Goal: Task Accomplishment & Management: Complete application form

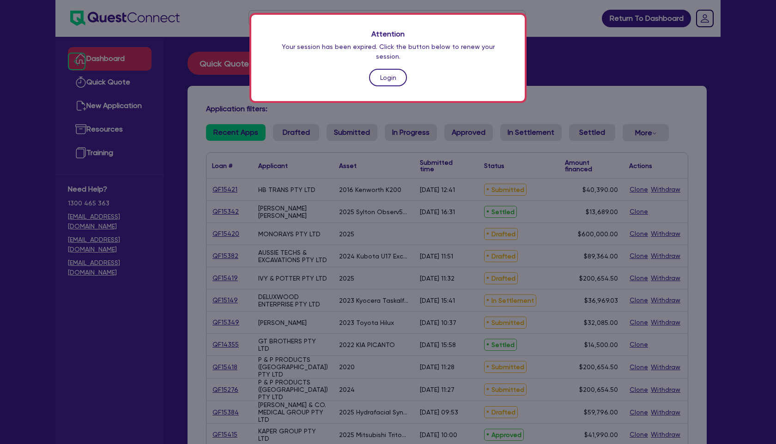
click at [384, 69] on link "Login" at bounding box center [388, 78] width 38 height 18
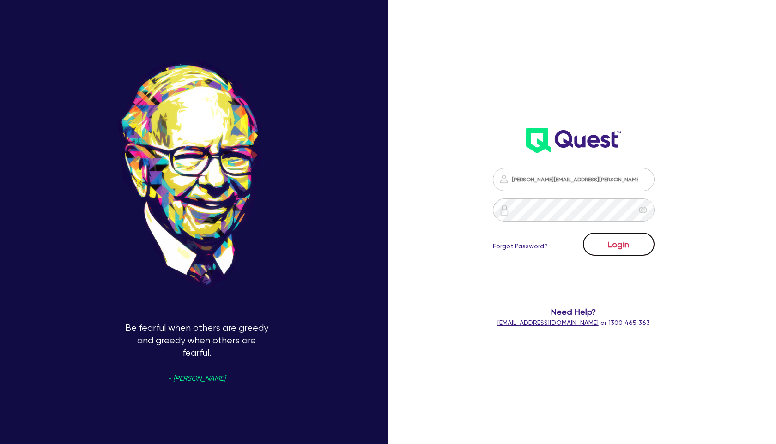
click at [610, 238] on button "Login" at bounding box center [619, 244] width 72 height 23
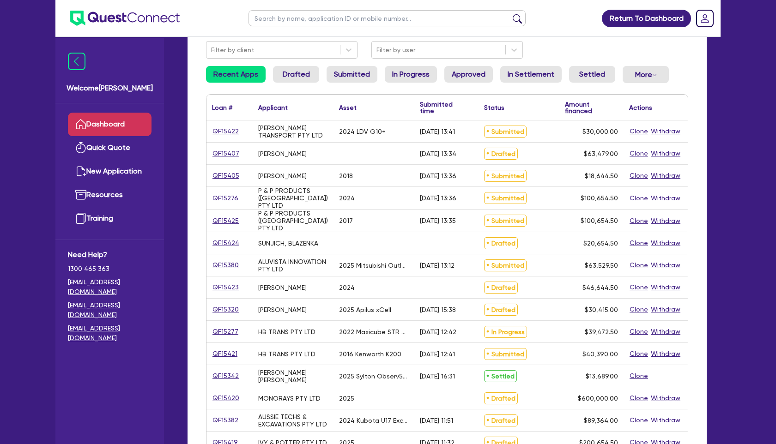
scroll to position [81, 0]
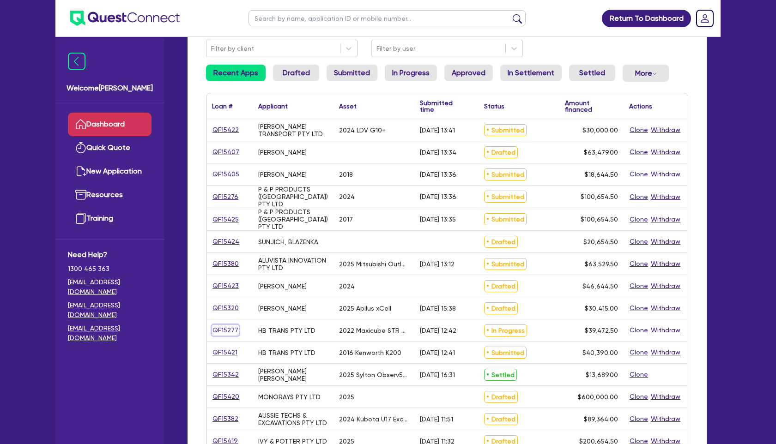
click at [229, 329] on link "QF15277" at bounding box center [225, 330] width 27 height 11
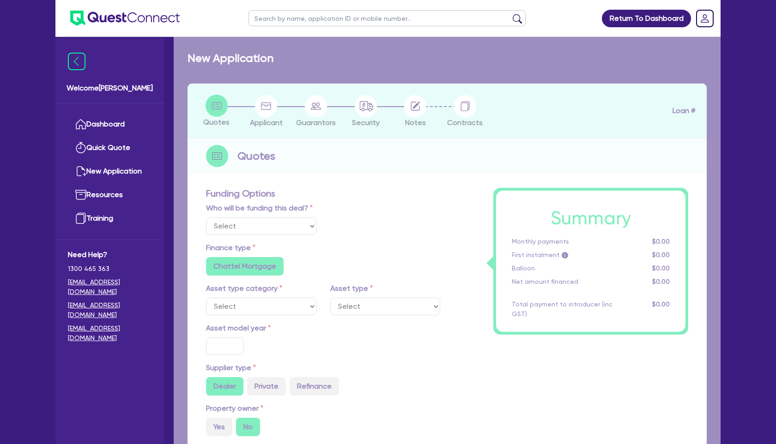
select select "Quest Finance - Own Book"
select select "PRIMARY_ASSETS"
type input "2022"
radio input "true"
type input "39,472.5"
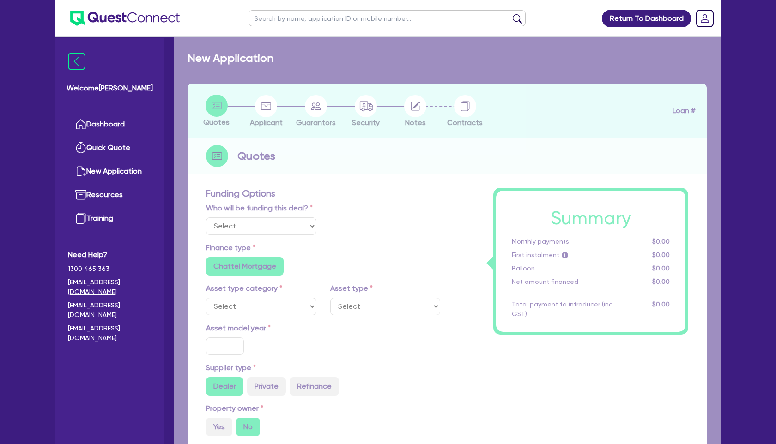
type input "5"
type input "1,973.63"
type input "17.95"
radio input "false"
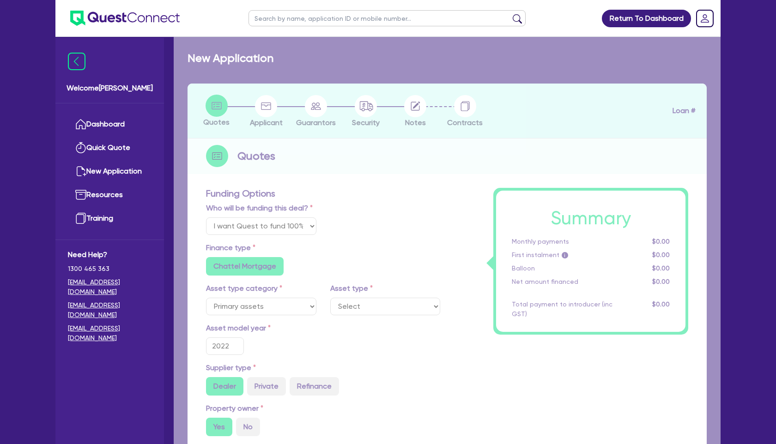
select select "TRAILERS"
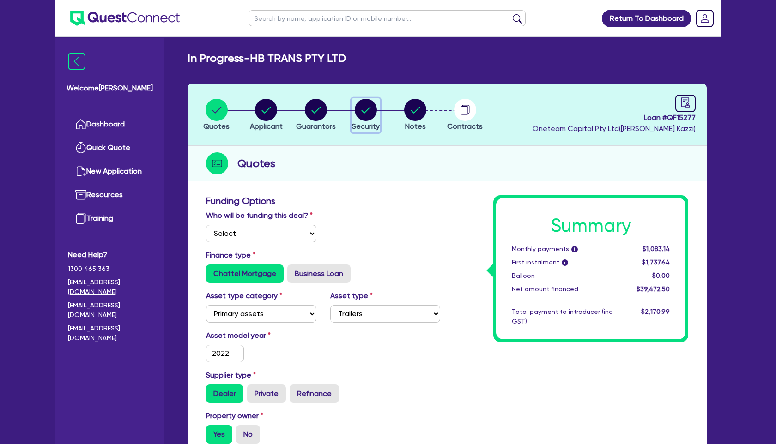
click at [363, 110] on circle "button" at bounding box center [366, 110] width 22 height 22
select select "PRIMARY_ASSETS"
select select "TRAILERS"
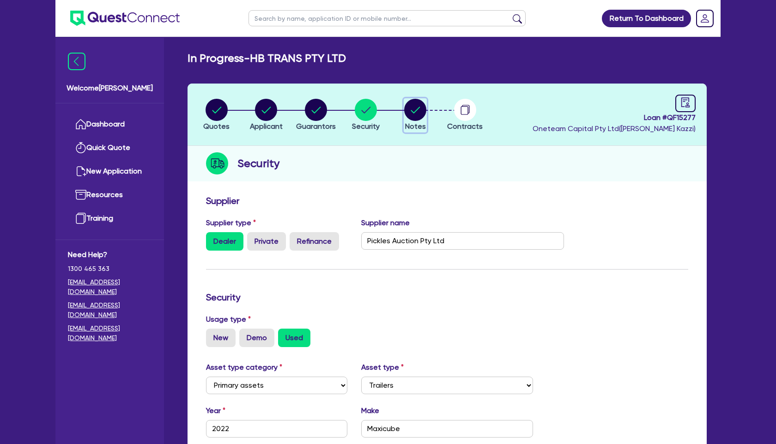
click at [413, 116] on circle "button" at bounding box center [415, 110] width 22 height 22
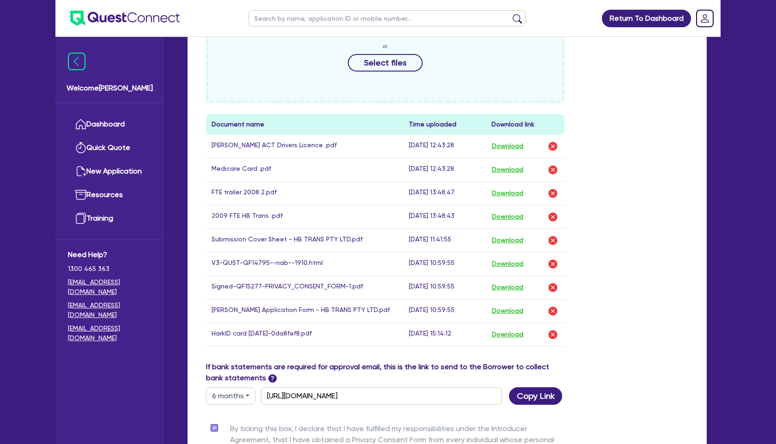
scroll to position [418, 0]
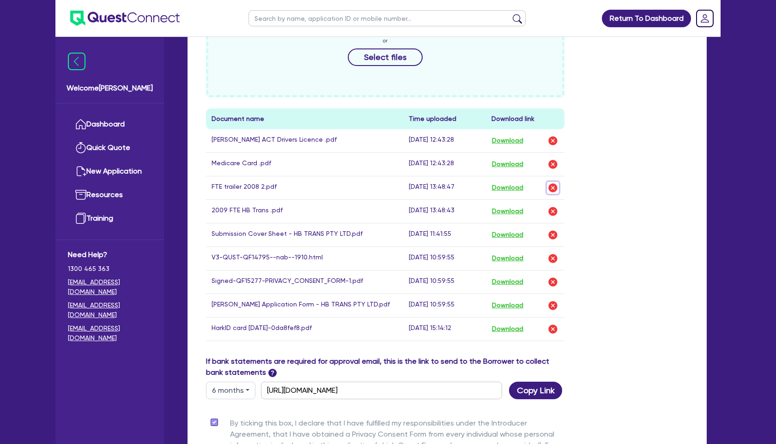
click at [553, 188] on img "button" at bounding box center [552, 187] width 11 height 11
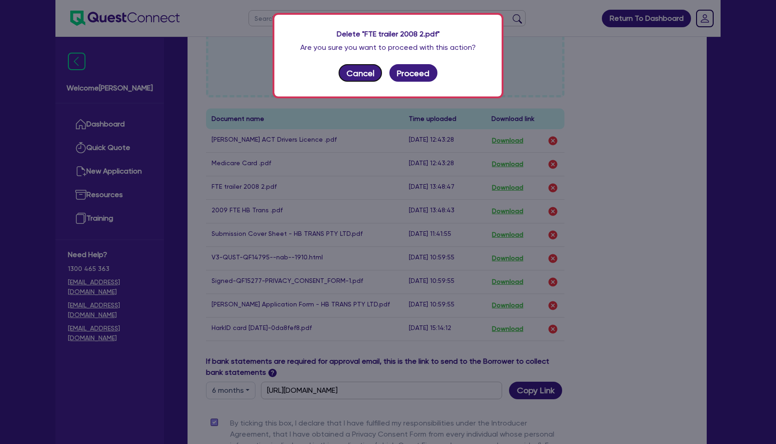
click at [366, 74] on button "Cancel" at bounding box center [359, 73] width 43 height 18
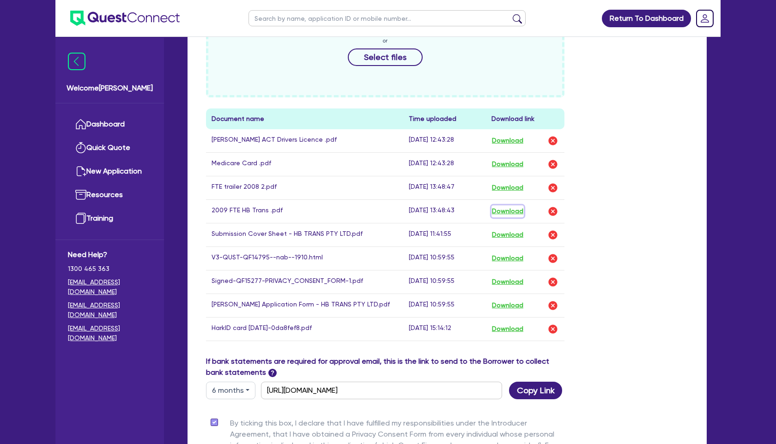
click at [520, 213] on button "Download" at bounding box center [507, 211] width 32 height 12
click at [509, 186] on button "Download" at bounding box center [507, 188] width 32 height 12
click at [554, 190] on img "button" at bounding box center [552, 187] width 11 height 11
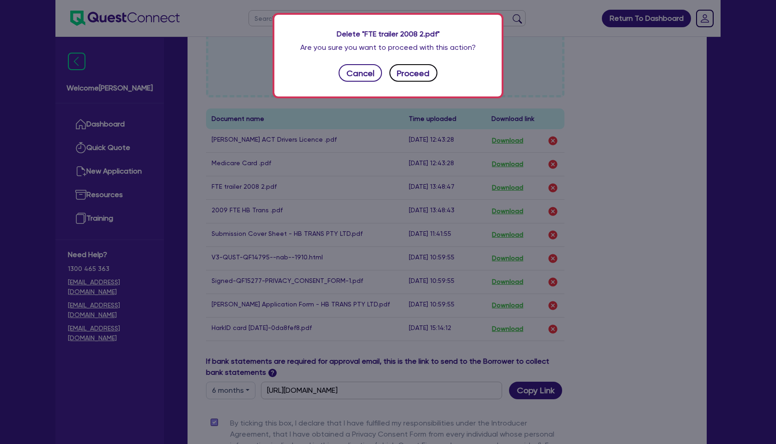
click at [428, 75] on button "Proceed" at bounding box center [413, 73] width 48 height 18
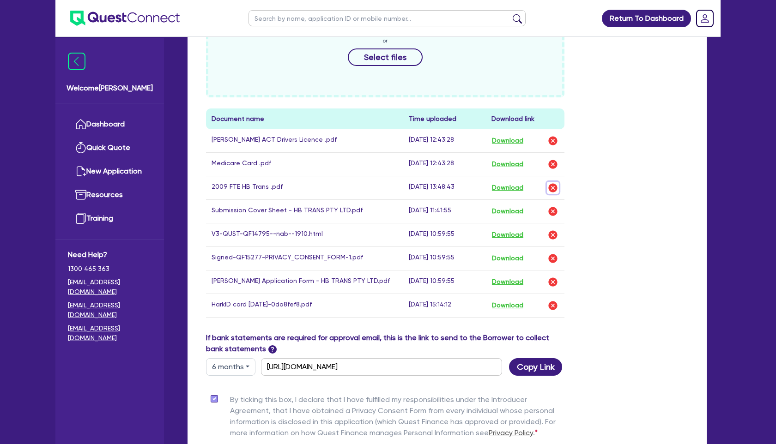
click at [553, 188] on img "button" at bounding box center [552, 187] width 11 height 11
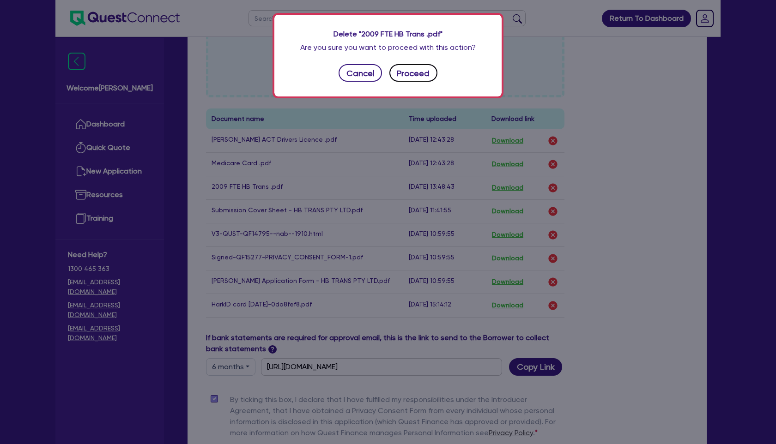
click at [426, 74] on button "Proceed" at bounding box center [413, 73] width 48 height 18
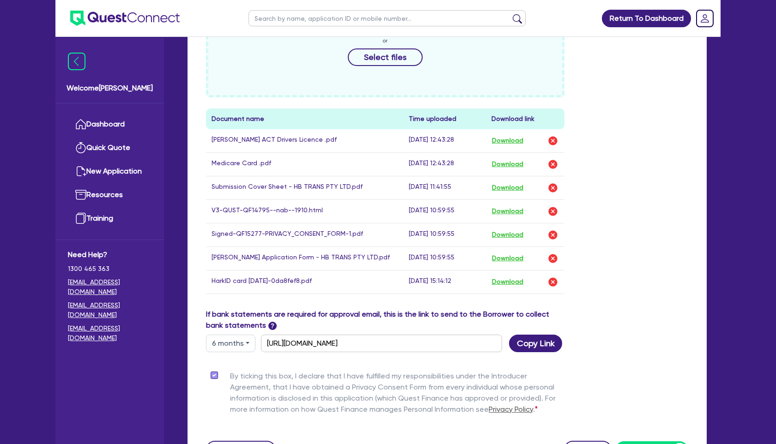
scroll to position [0, 0]
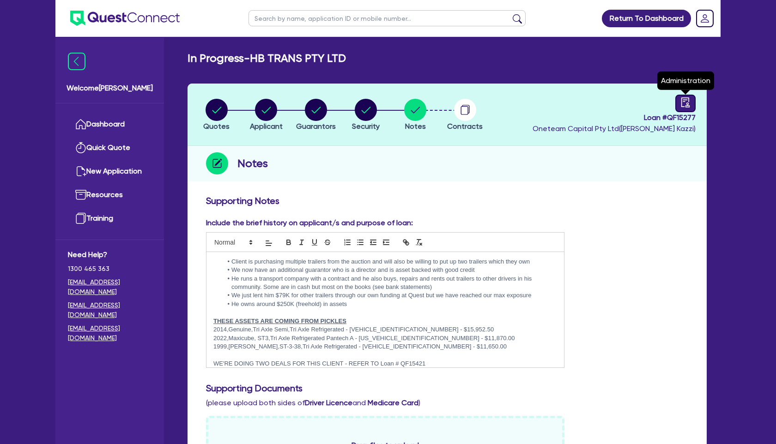
click at [685, 101] on icon "audit" at bounding box center [685, 102] width 8 height 10
select select "IN_PROGRESS_CREDIT_IN_PROGRESS"
select select "Quest Finance - Own Book"
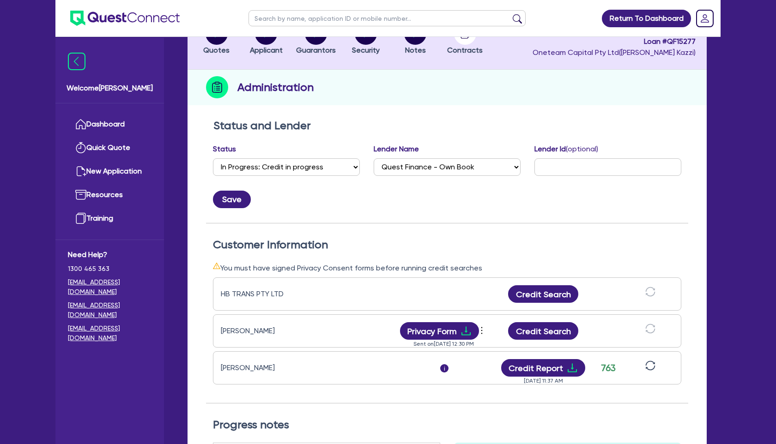
scroll to position [78, 0]
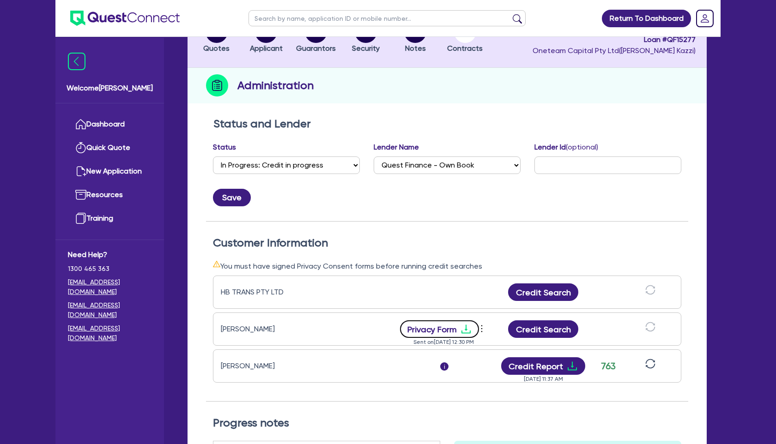
click at [466, 327] on icon "download" at bounding box center [465, 329] width 11 height 11
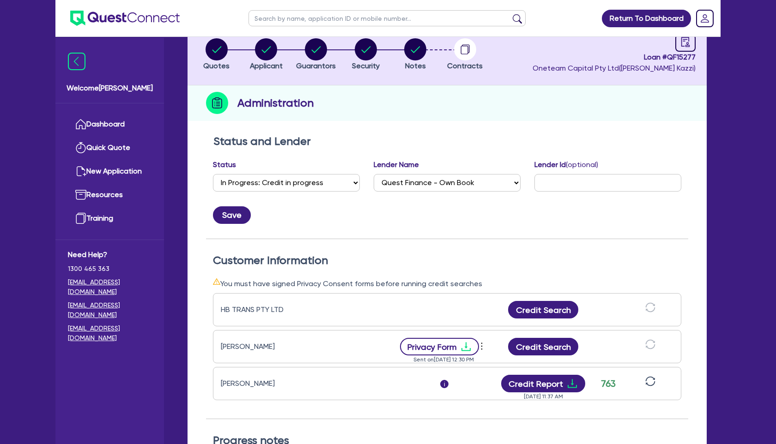
scroll to position [0, 0]
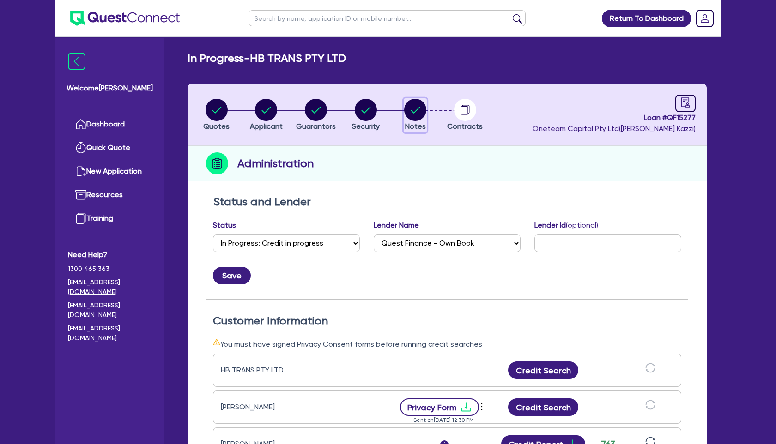
click at [404, 109] on circle "button" at bounding box center [415, 110] width 22 height 22
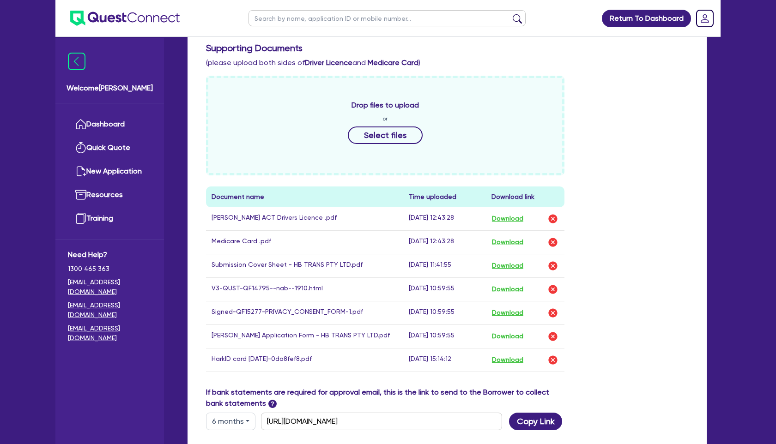
scroll to position [342, 0]
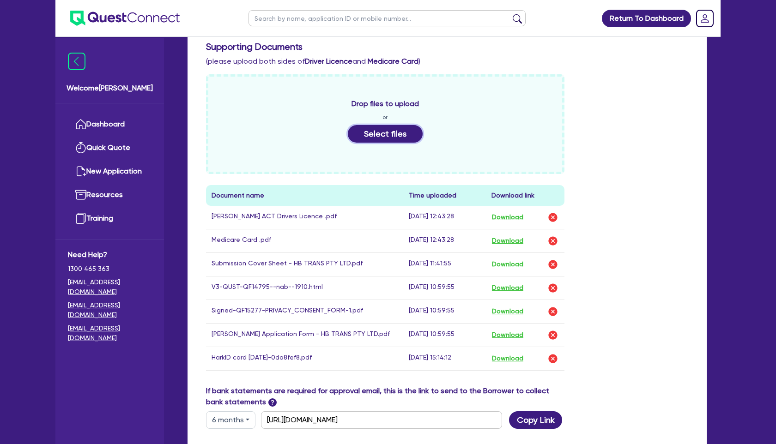
click at [386, 133] on button "Select files" at bounding box center [385, 134] width 75 height 18
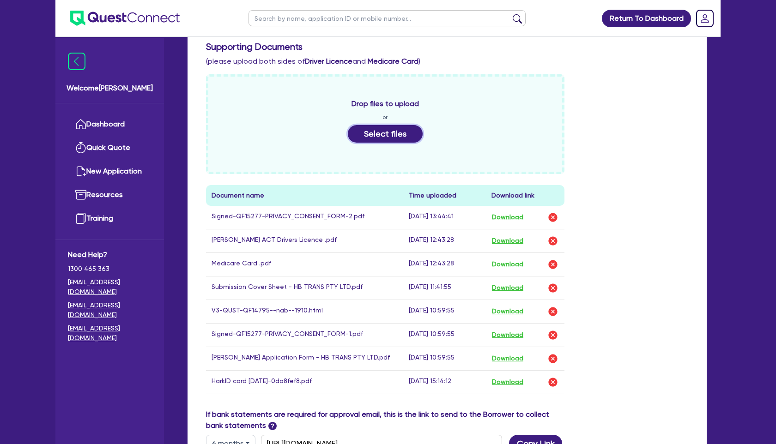
click at [395, 136] on button "Select files" at bounding box center [385, 134] width 75 height 18
click at [367, 134] on button "Select files" at bounding box center [385, 134] width 75 height 18
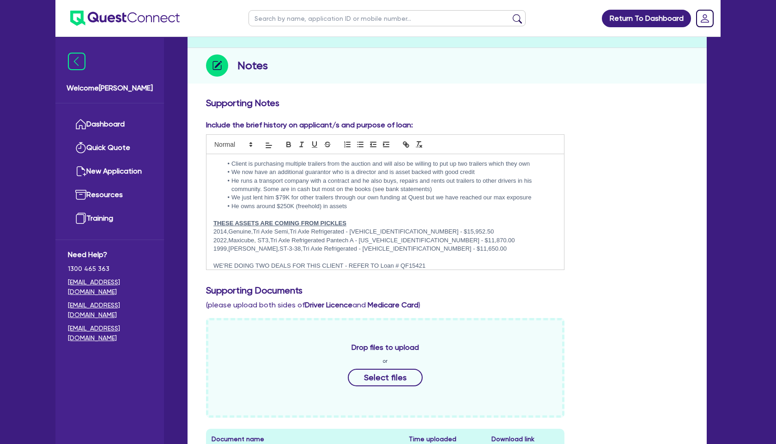
scroll to position [0, 0]
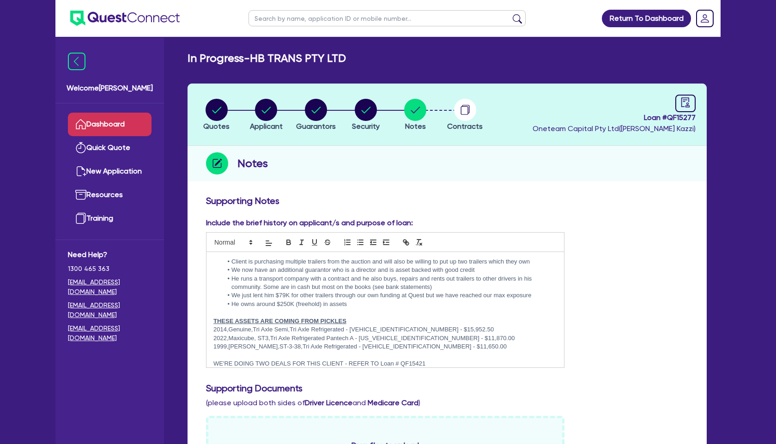
click at [118, 125] on link "Dashboard" at bounding box center [110, 125] width 84 height 24
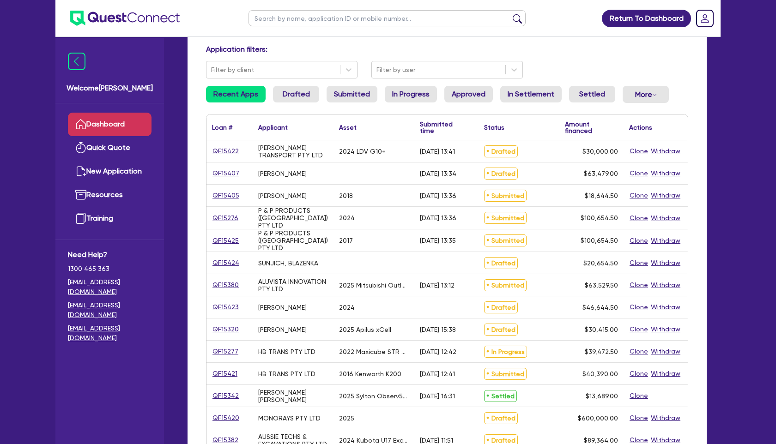
scroll to position [62, 0]
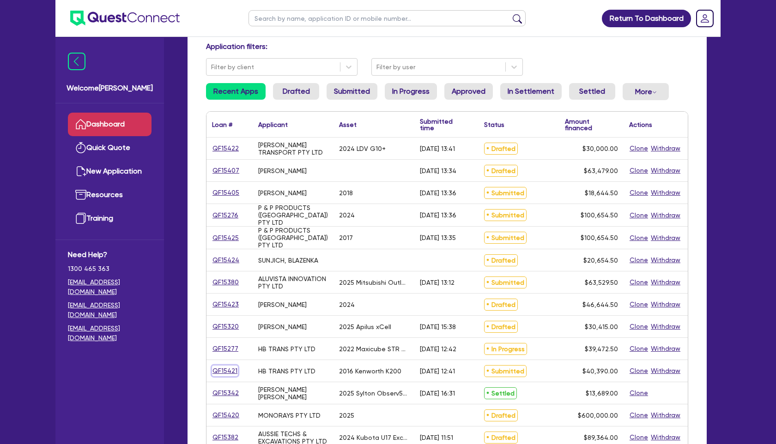
click at [230, 368] on link "QF15421" at bounding box center [225, 371] width 26 height 11
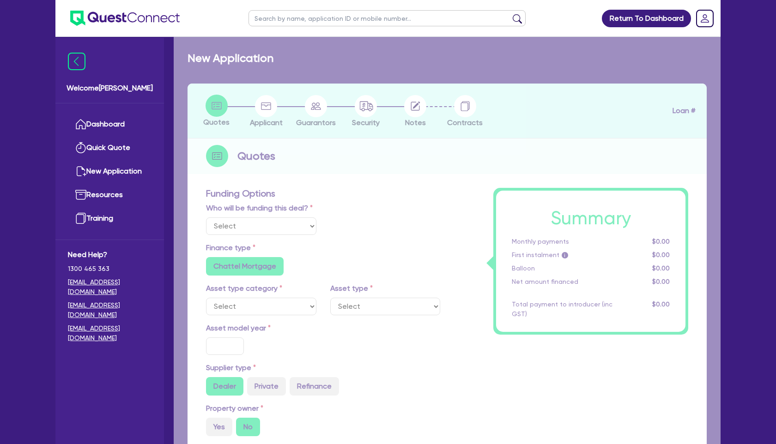
select select "Quest Finance - Own Book"
select select "PRIMARY_ASSETS"
type input "2016"
radio input "true"
type input "40,390"
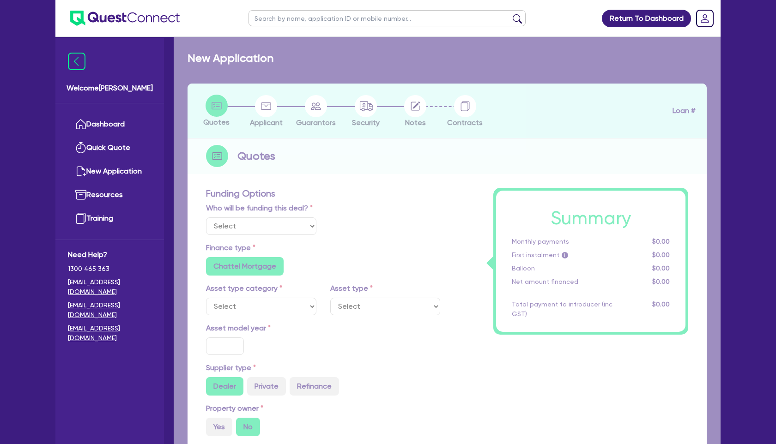
type input "5"
type input "2,019.5"
type input "17.95"
radio input "false"
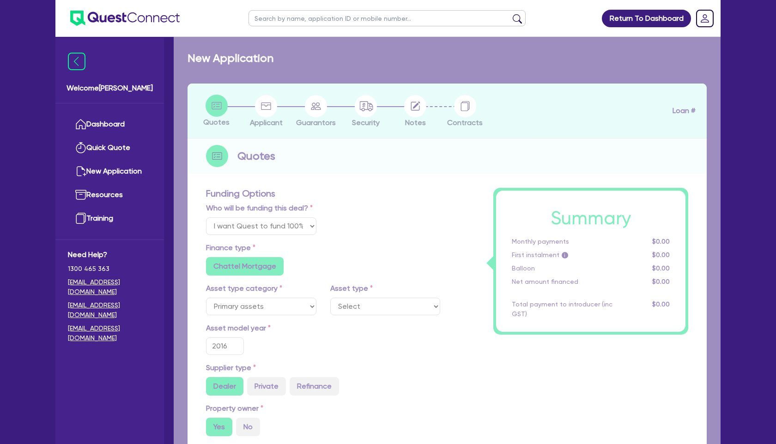
select select "HEAVY_TRUCKS"
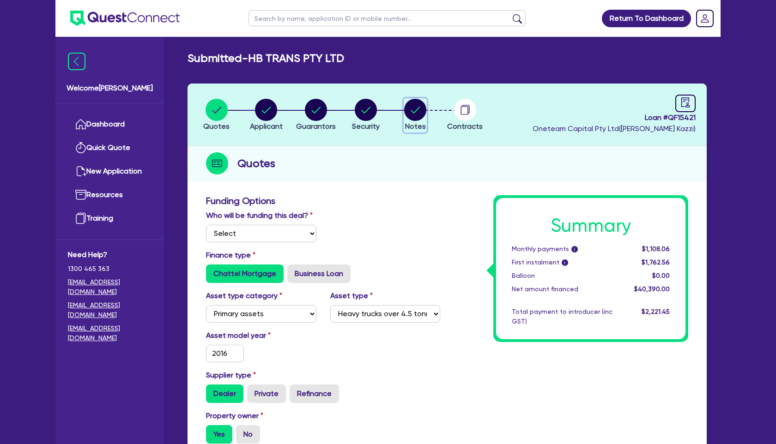
click at [419, 106] on circle "button" at bounding box center [415, 110] width 22 height 22
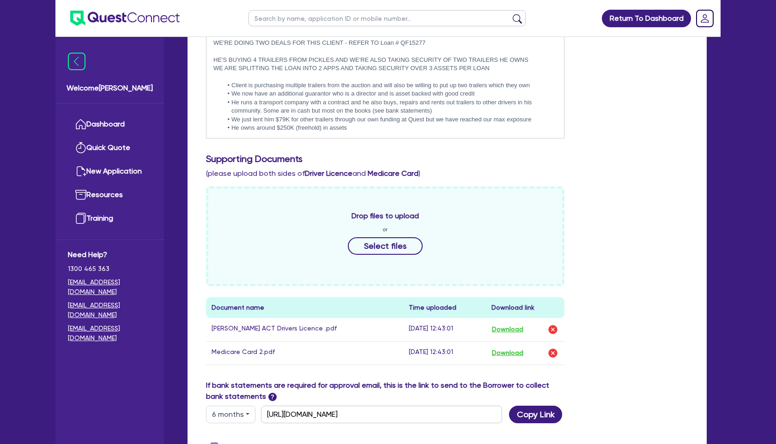
scroll to position [379, 0]
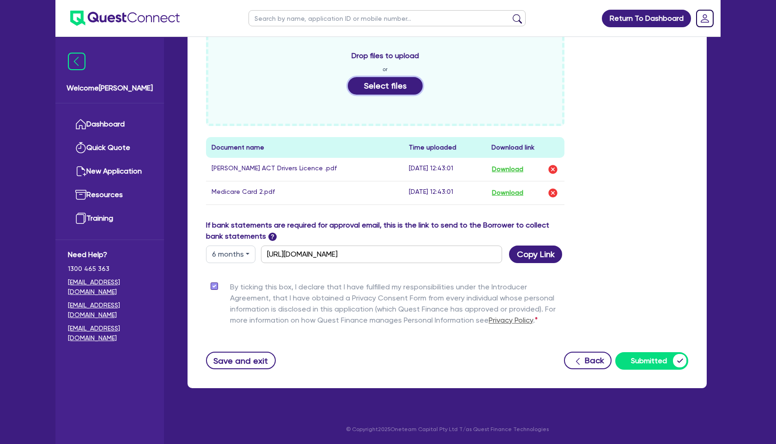
click at [393, 92] on button "Select files" at bounding box center [385, 86] width 75 height 18
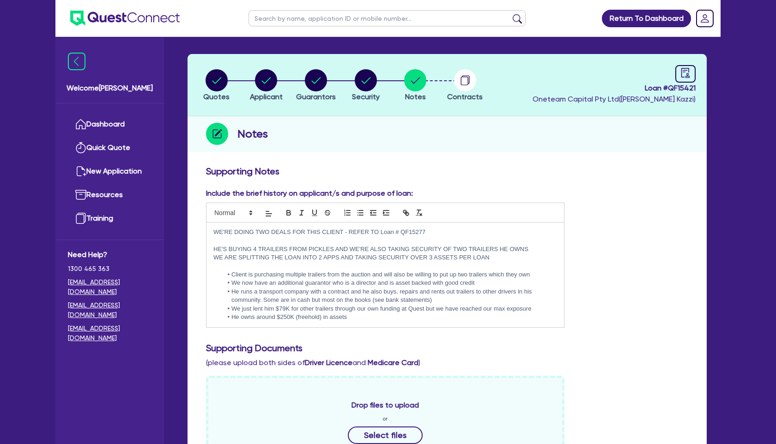
scroll to position [29, 0]
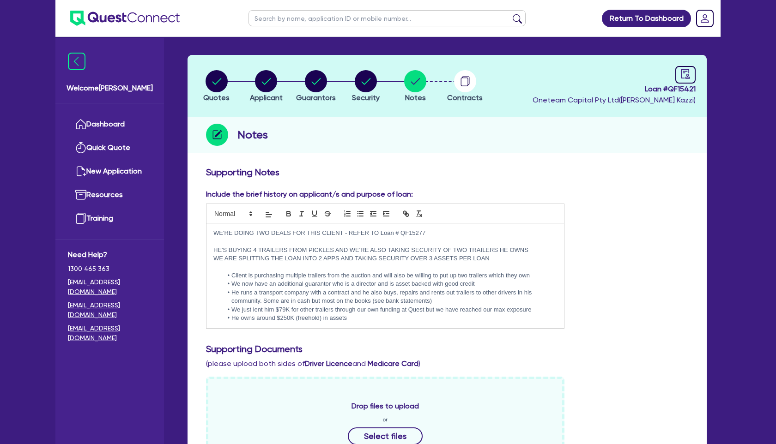
click at [511, 260] on p "WE ARE SPLITTING THE LOAN INTO 2 APPS AND TAKING SECURITY OVER 3 ASSETS PER LOAN" at bounding box center [385, 258] width 344 height 8
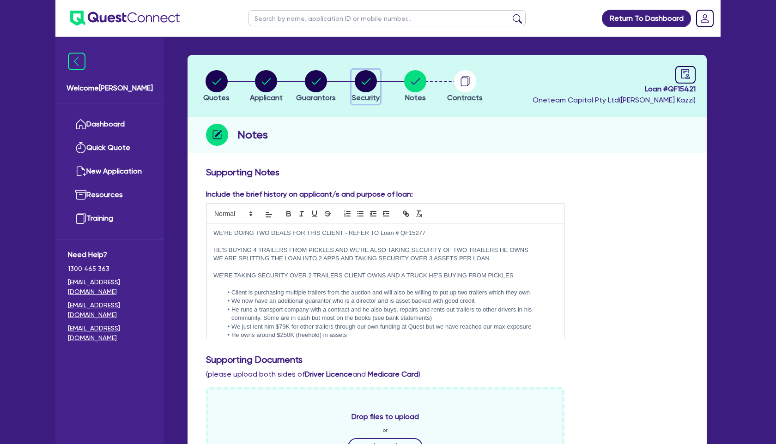
click at [361, 83] on circle "button" at bounding box center [366, 81] width 22 height 22
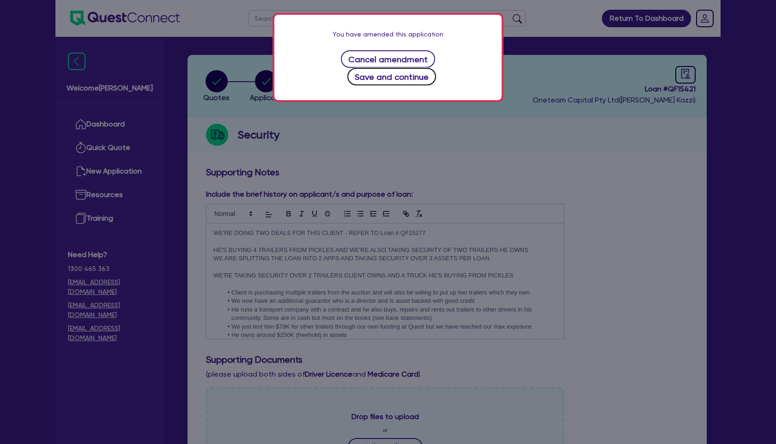
click at [436, 68] on button "Save and continue" at bounding box center [391, 77] width 89 height 18
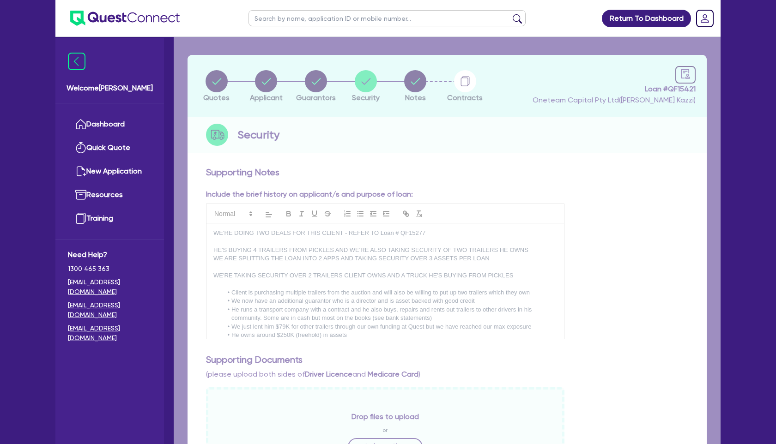
select select "PRIMARY_ASSETS"
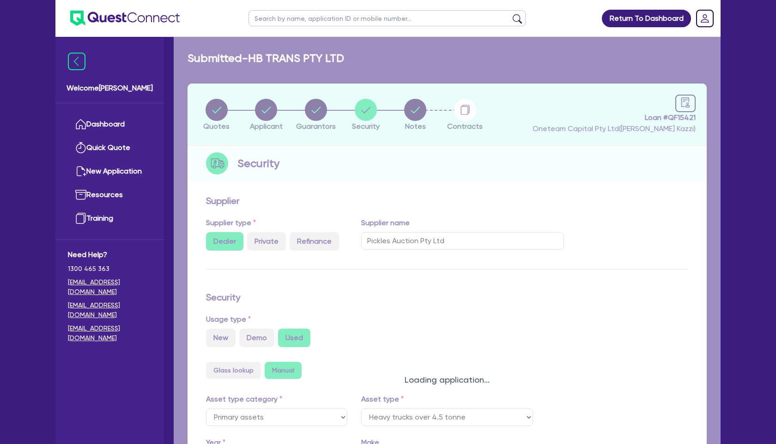
select select "HEAVY_TRUCKS"
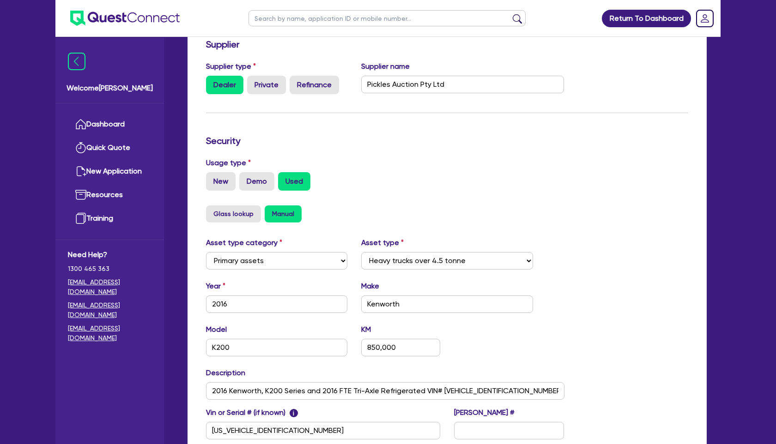
scroll to position [266, 0]
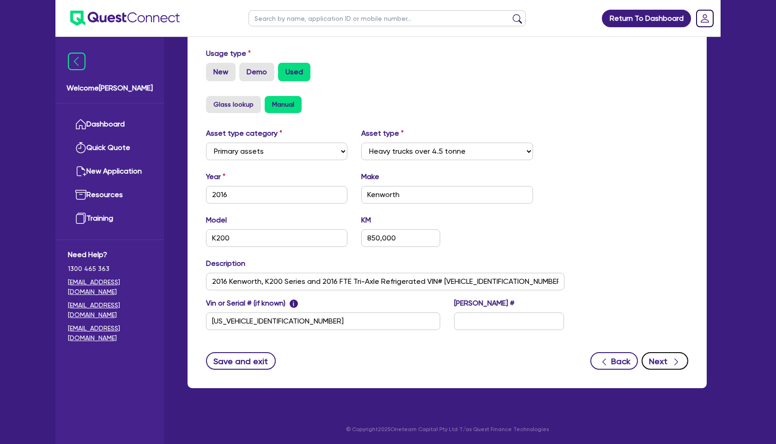
click at [658, 364] on button "Next" at bounding box center [664, 361] width 47 height 18
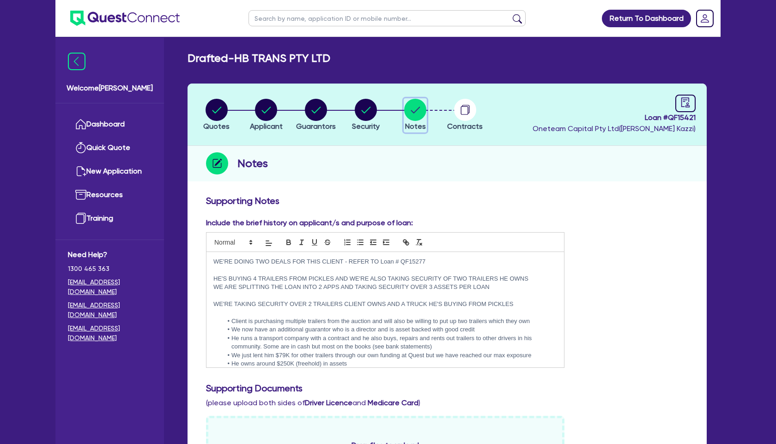
click at [423, 111] on circle "button" at bounding box center [415, 110] width 22 height 22
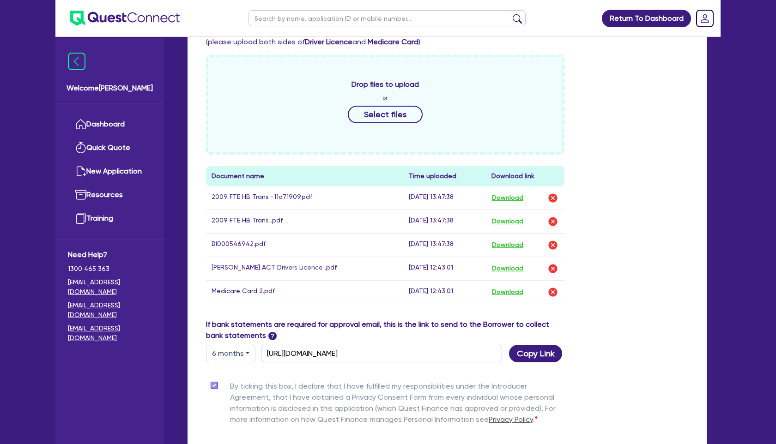
scroll to position [460, 0]
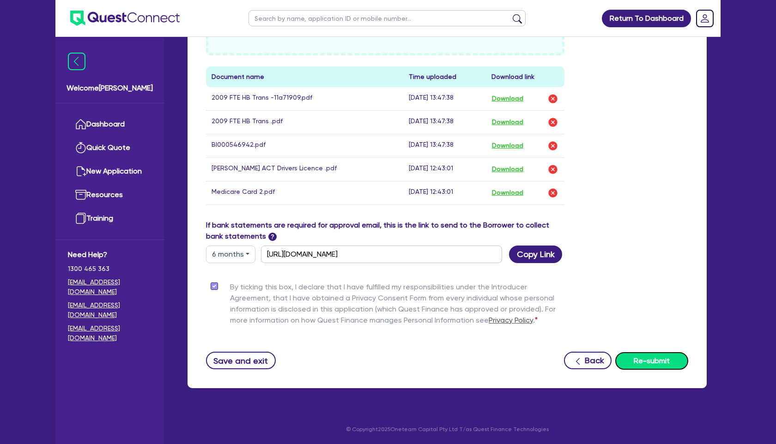
click at [647, 361] on button "Re-submit" at bounding box center [651, 361] width 73 height 18
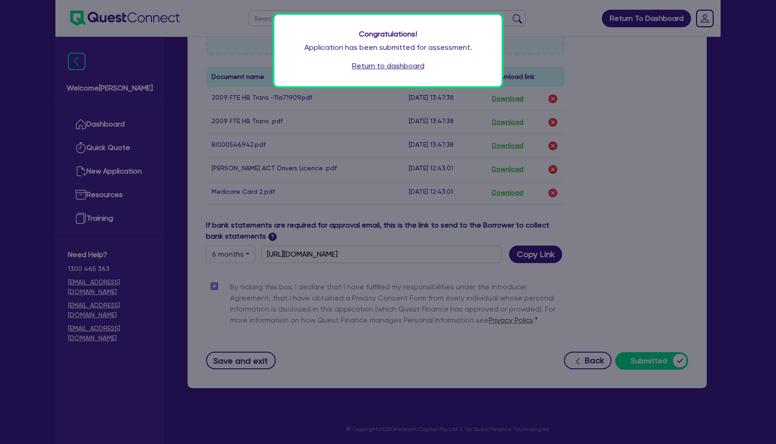
click at [369, 65] on link "Return to dashboard" at bounding box center [388, 65] width 72 height 11
